Goal: Information Seeking & Learning: Check status

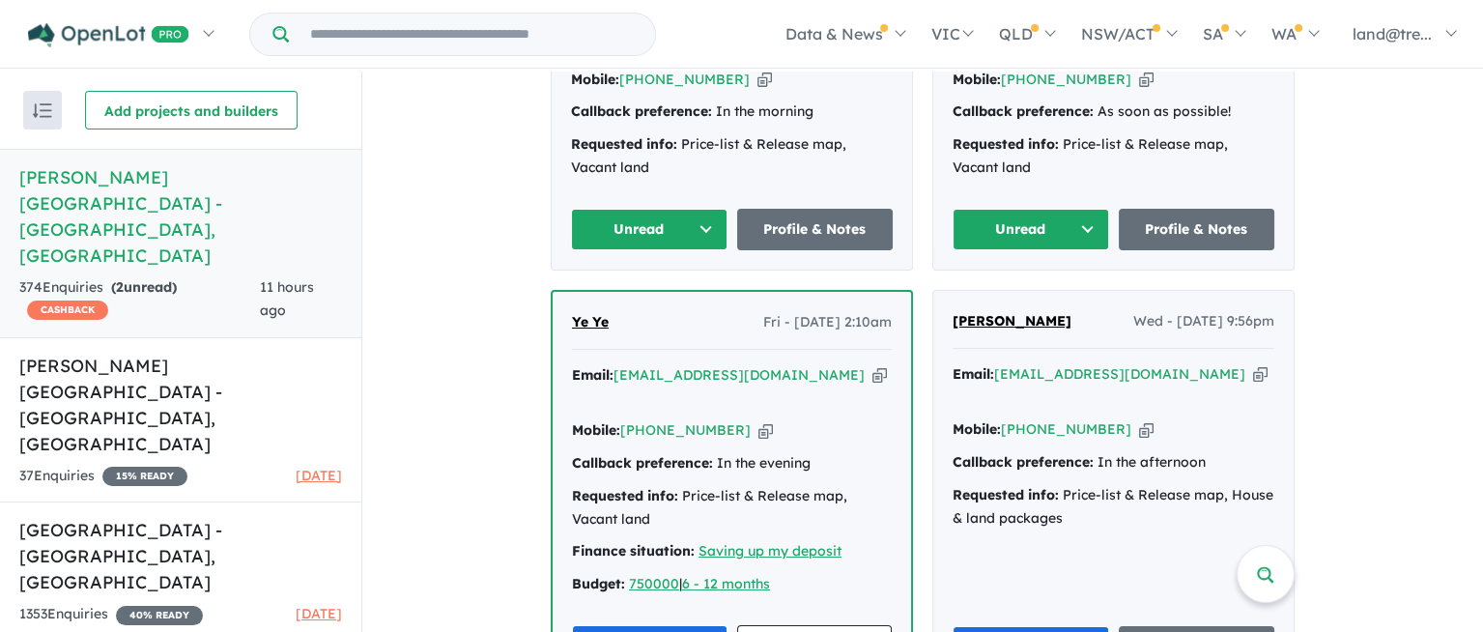
scroll to position [675, 0]
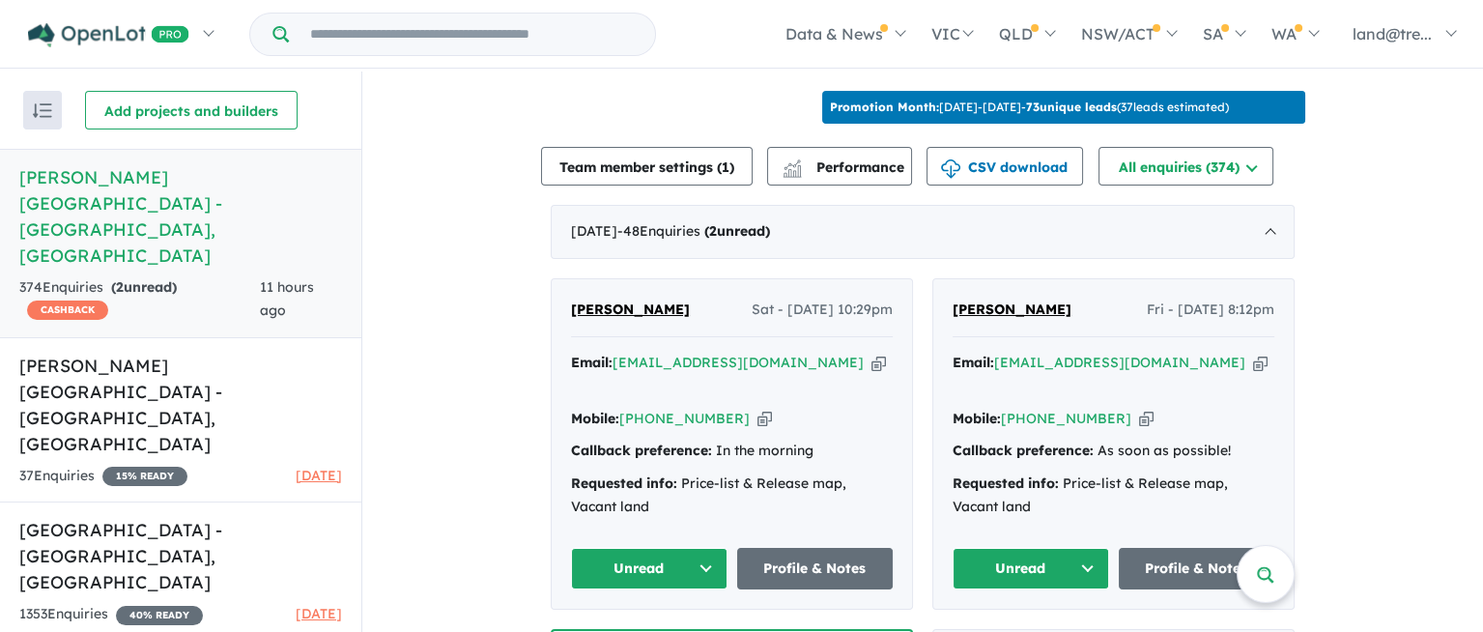
click at [1082, 548] on button "Unread" at bounding box center [1031, 569] width 157 height 42
click at [697, 548] on button "Unread" at bounding box center [649, 569] width 157 height 42
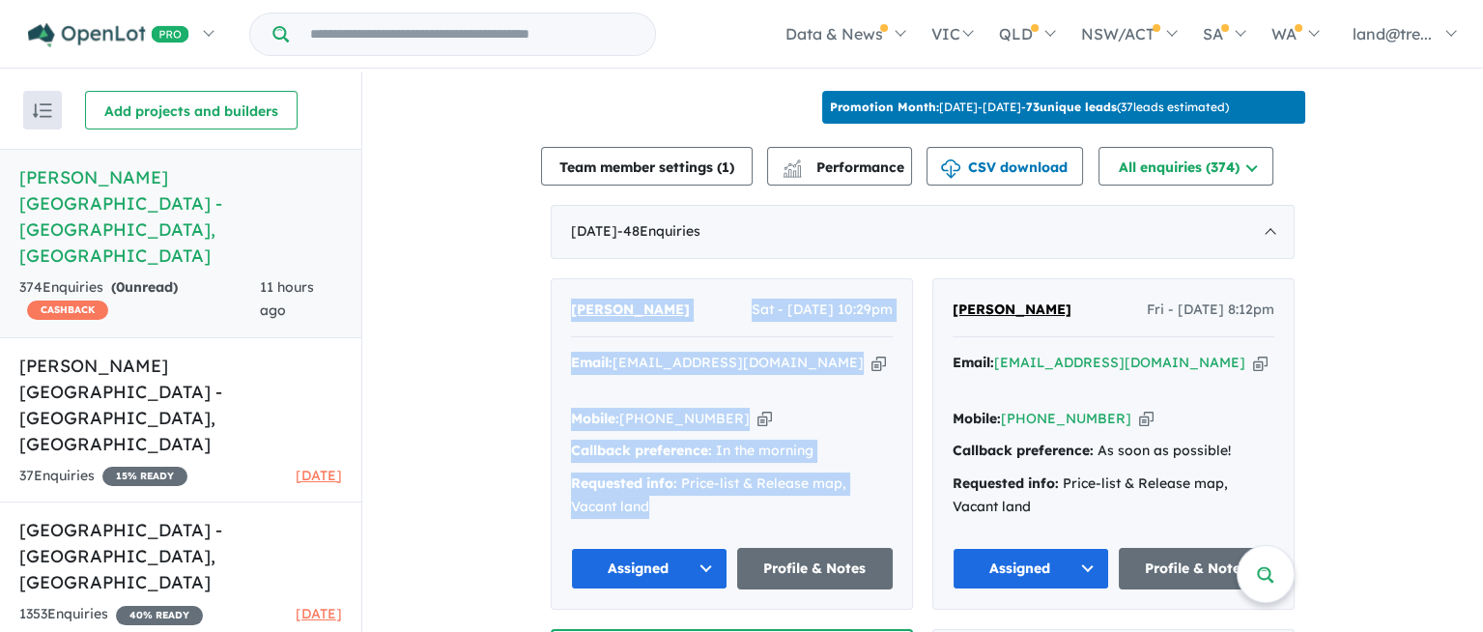
drag, startPoint x: 562, startPoint y: 258, endPoint x: 833, endPoint y: 470, distance: 343.4
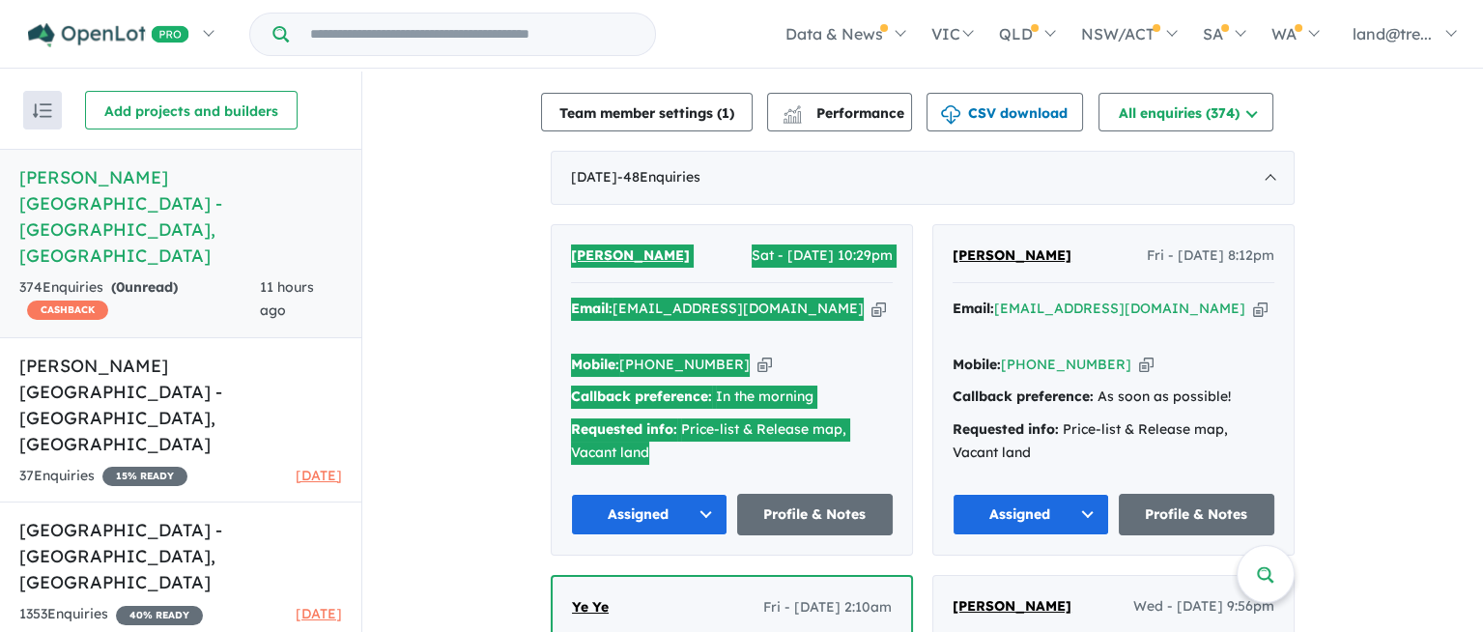
scroll to position [729, 0]
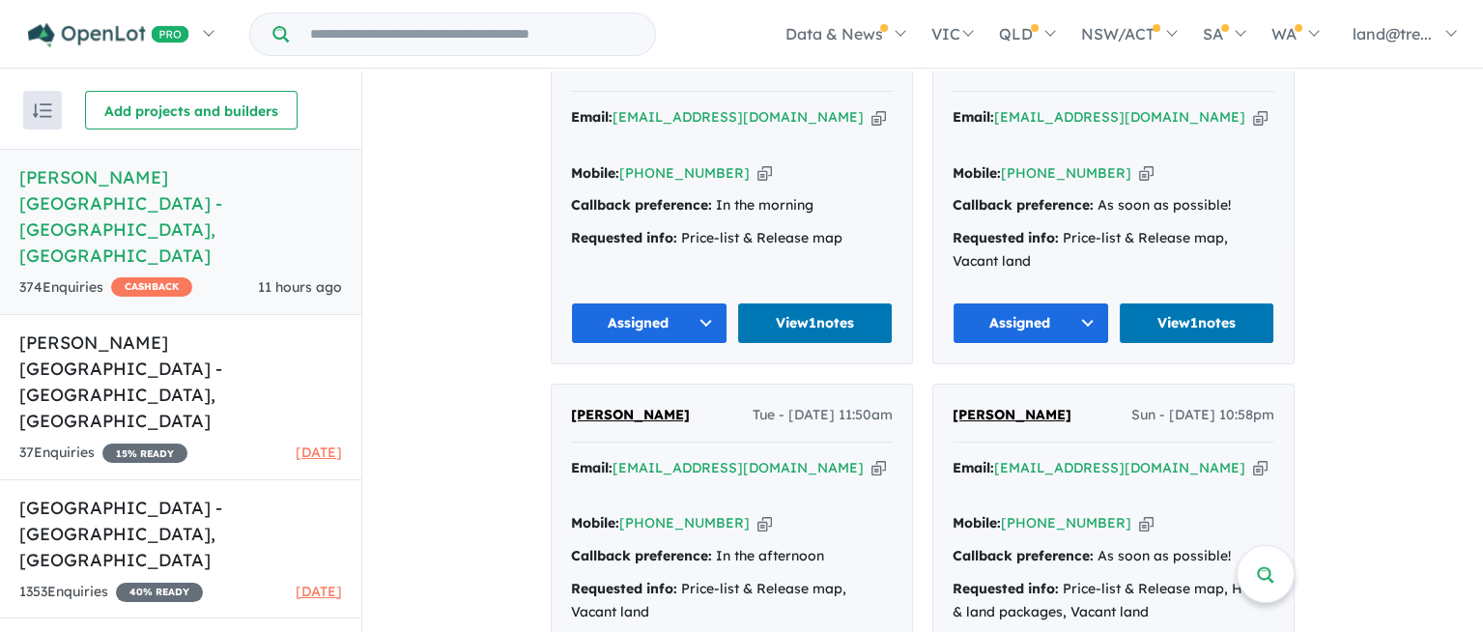
scroll to position [2029, 0]
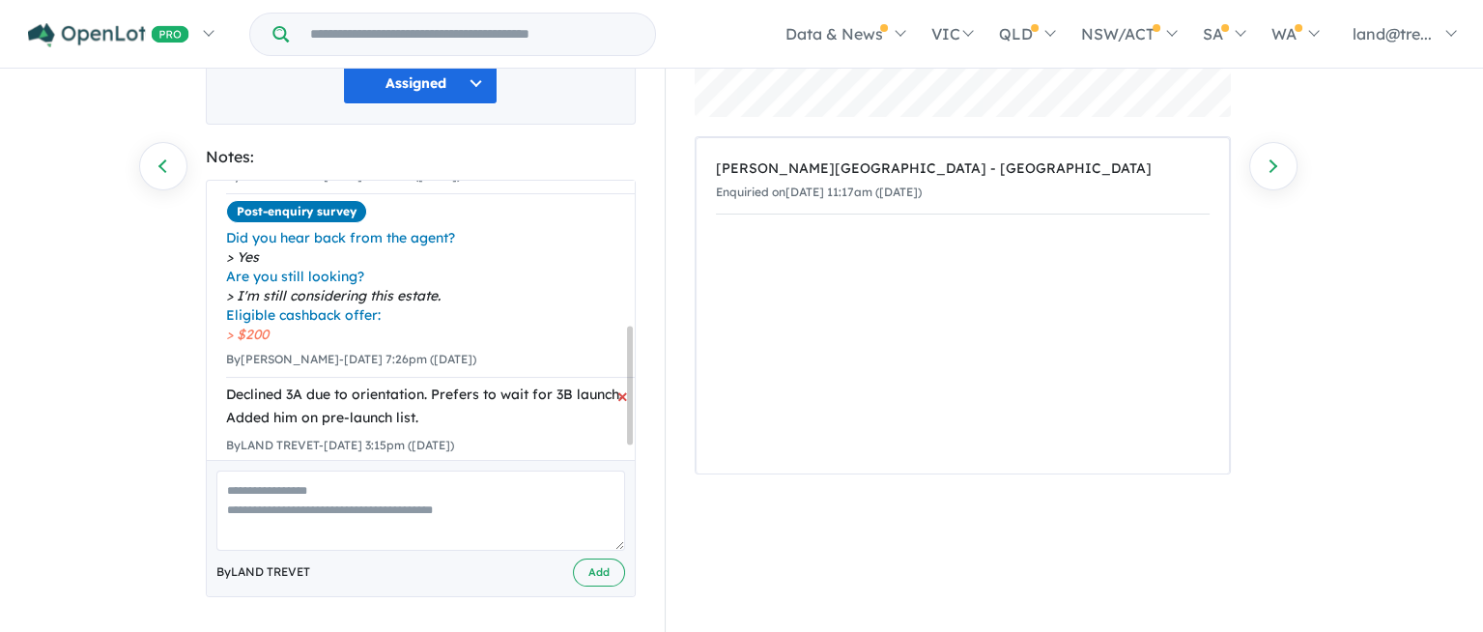
scroll to position [370, 0]
